Goal: Information Seeking & Learning: Learn about a topic

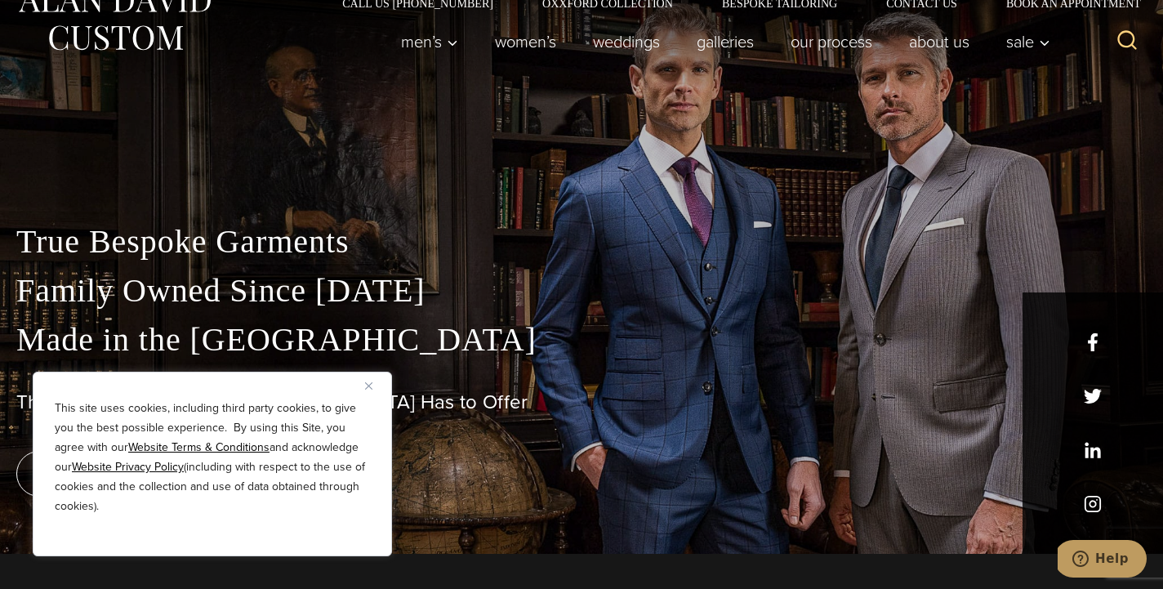
click at [369, 379] on button "Close" at bounding box center [375, 386] width 20 height 20
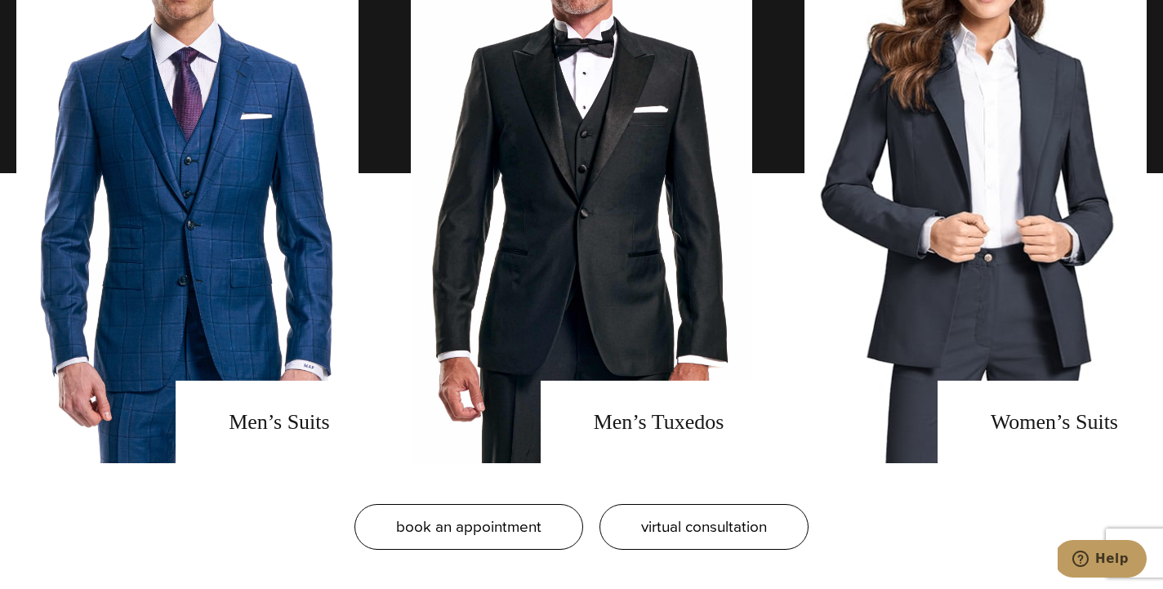
scroll to position [1259, 0]
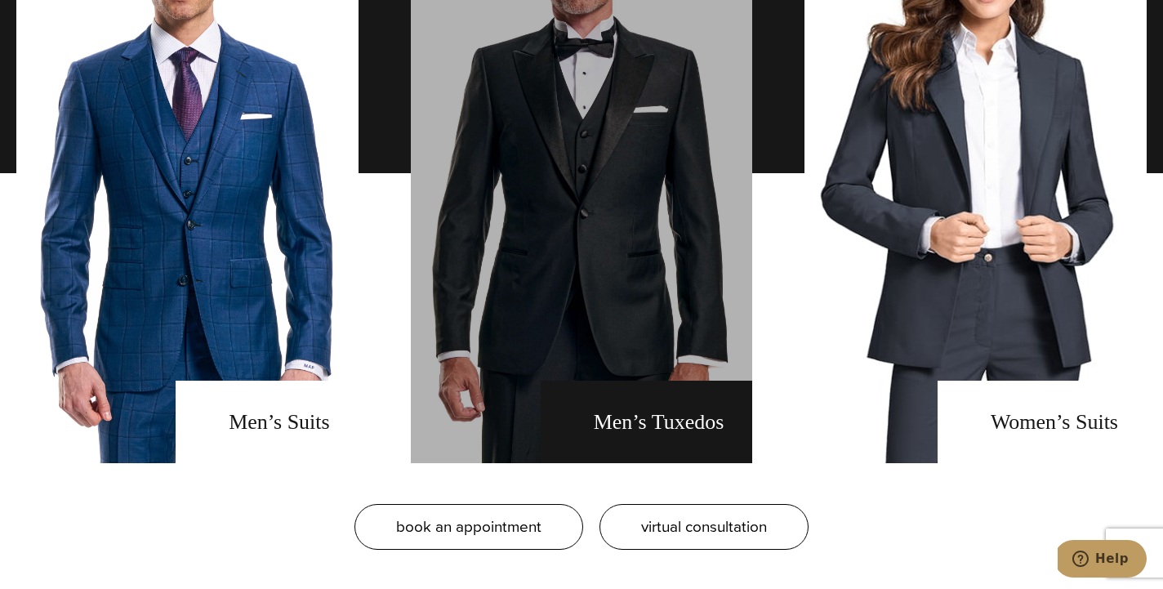
click at [559, 287] on link "men's tuxedos" at bounding box center [582, 173] width 342 height 580
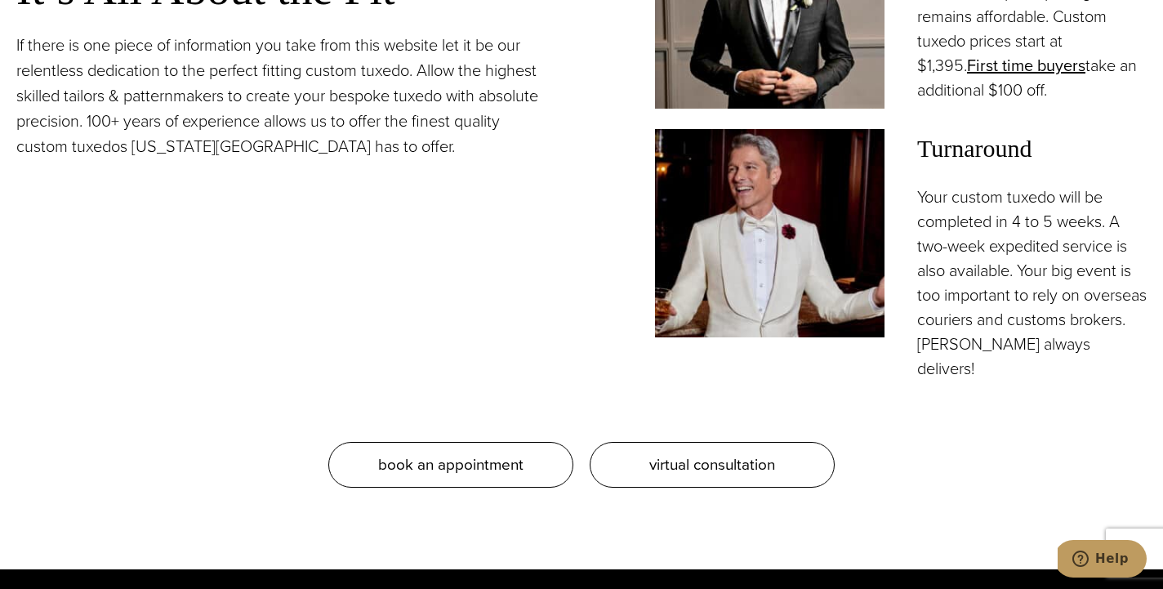
scroll to position [1549, 0]
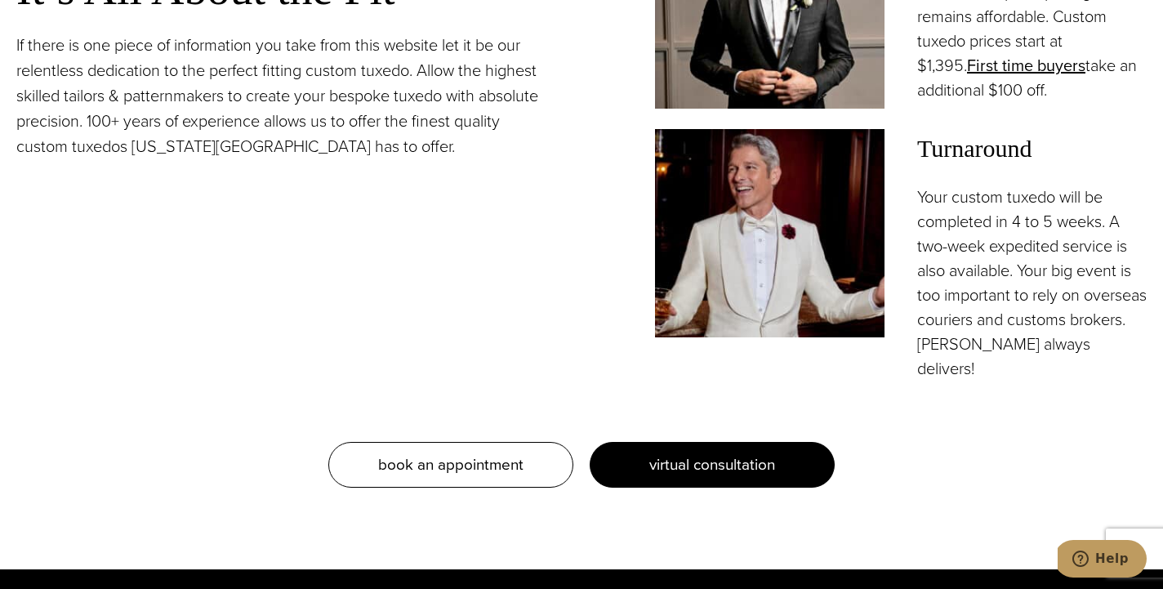
click at [624, 474] on link "virtual consultation" at bounding box center [712, 465] width 245 height 46
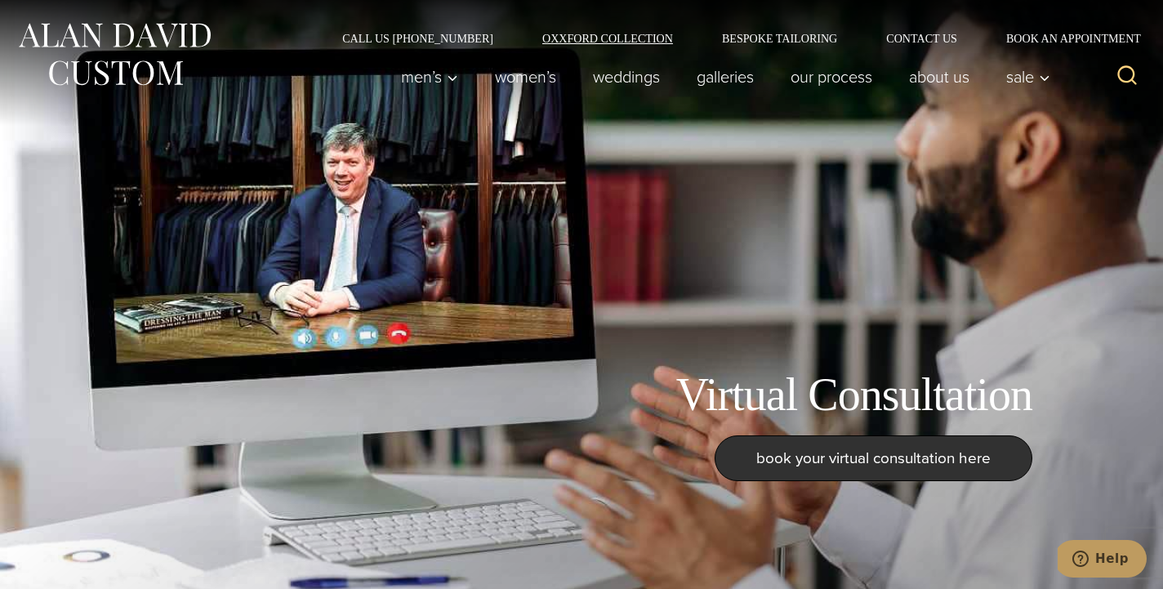
click at [601, 34] on link "Oxxford Collection" at bounding box center [608, 38] width 180 height 11
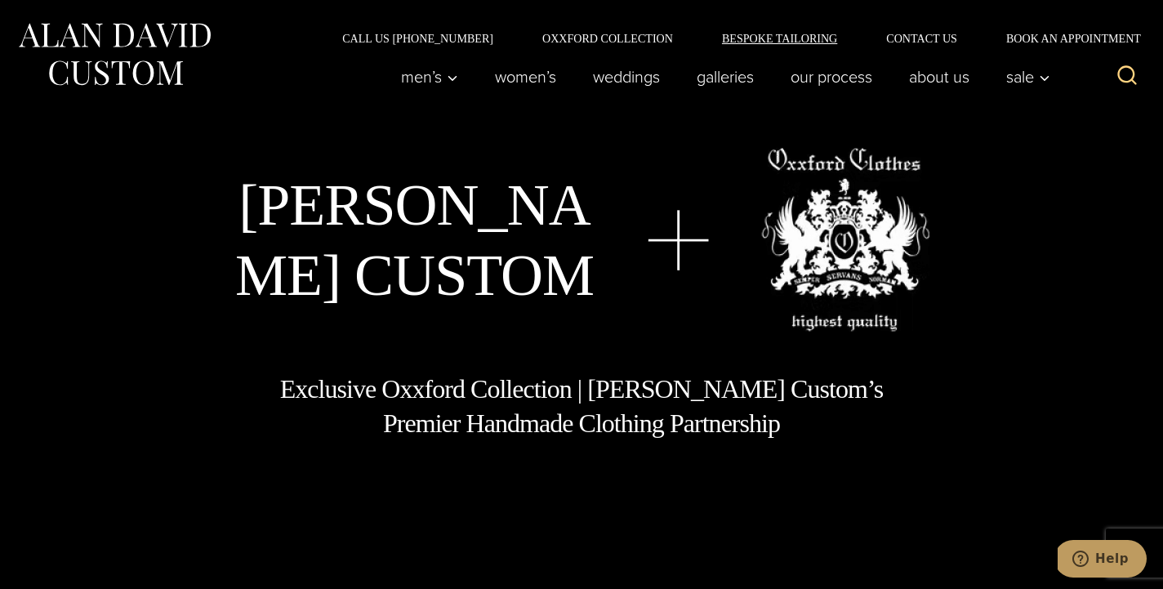
click at [764, 38] on link "Bespoke Tailoring" at bounding box center [779, 38] width 164 height 11
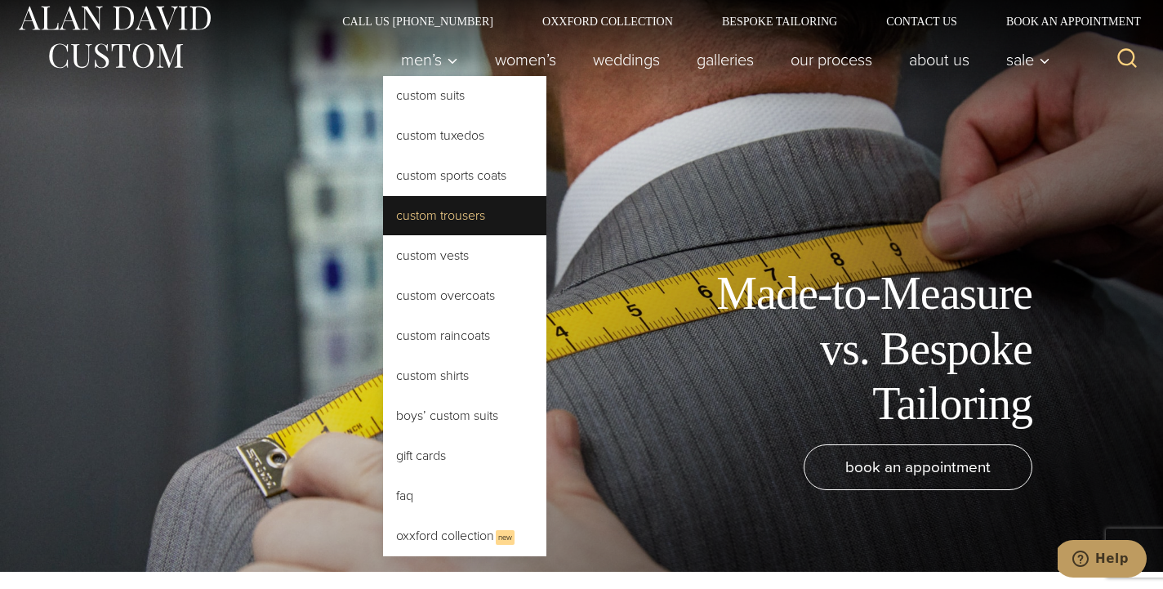
scroll to position [19, 0]
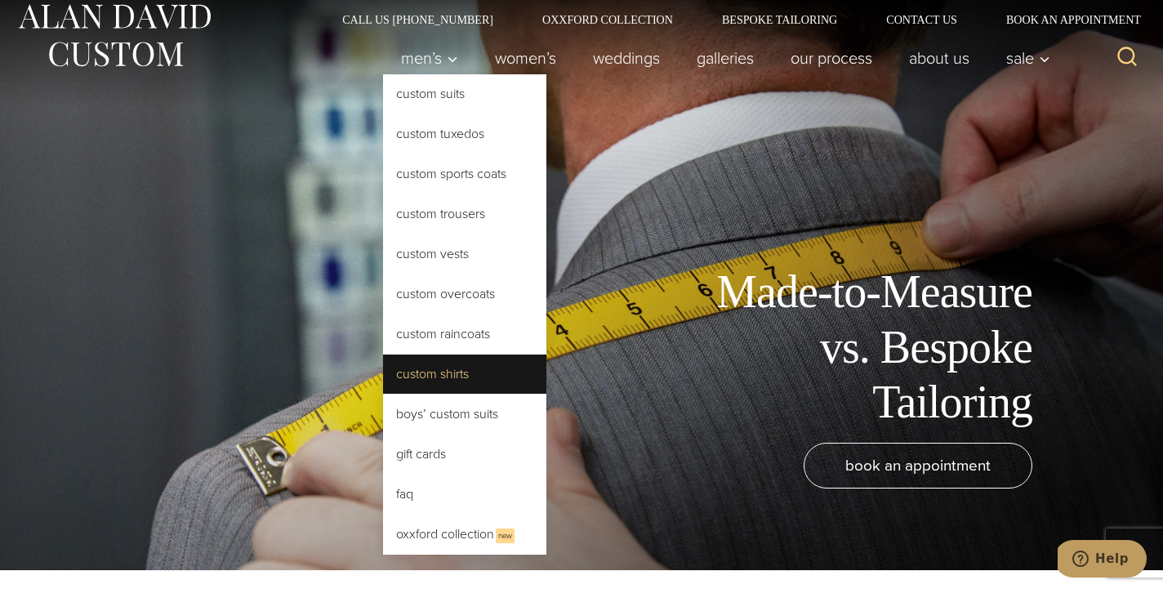
click at [461, 373] on link "Custom Shirts" at bounding box center [464, 373] width 163 height 39
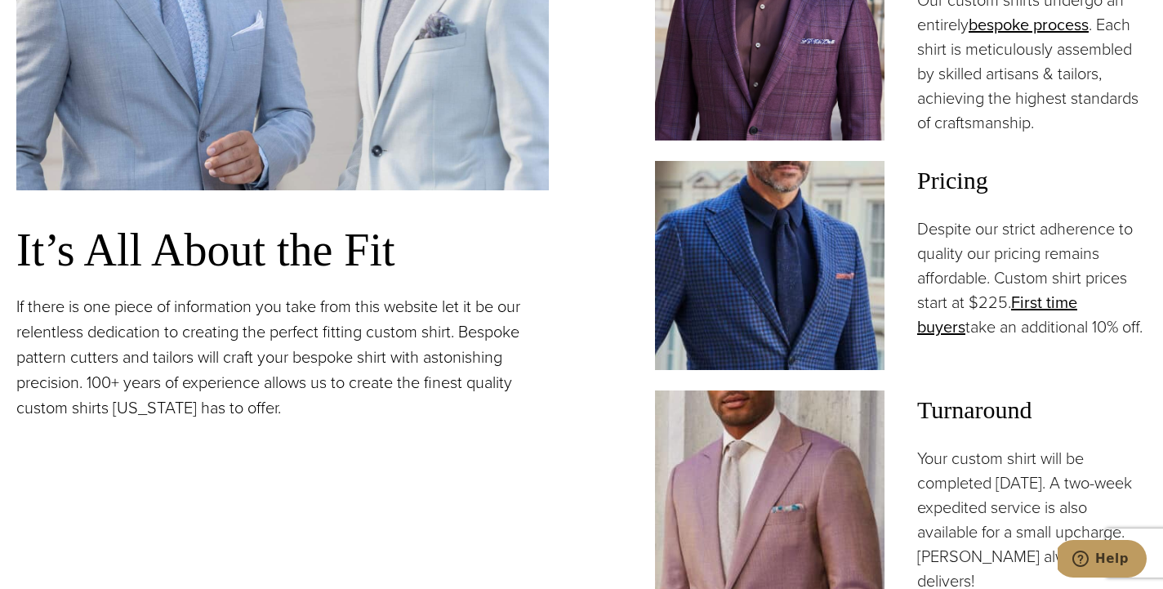
scroll to position [1227, 0]
